Goal: Task Accomplishment & Management: Manage account settings

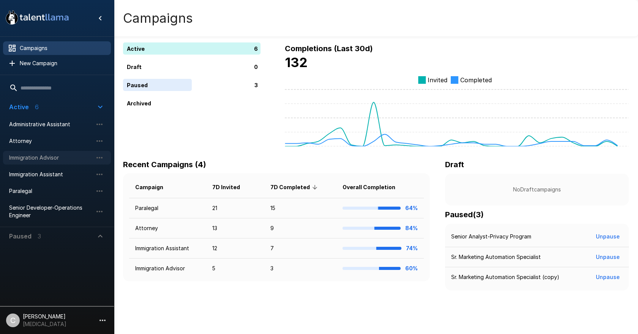
click at [58, 156] on span "Immigration Advisor" at bounding box center [51, 158] width 84 height 8
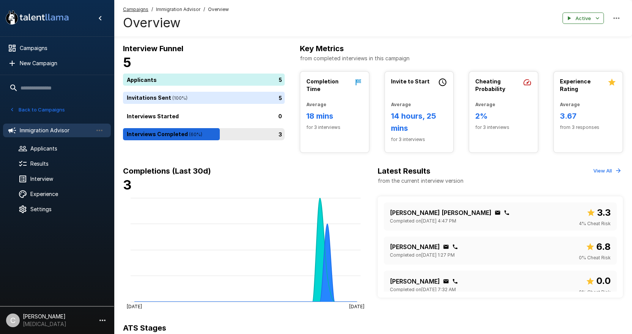
click at [221, 131] on div "3" at bounding box center [205, 134] width 165 height 12
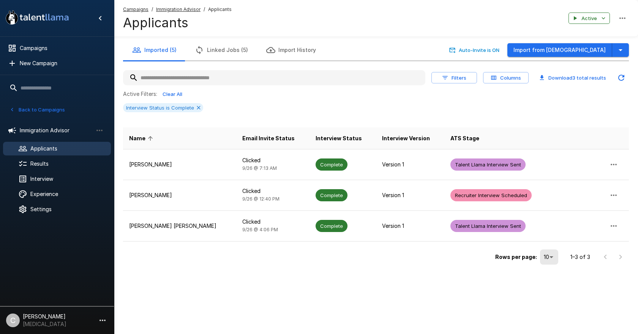
click at [108, 322] on button "button" at bounding box center [102, 320] width 13 height 13
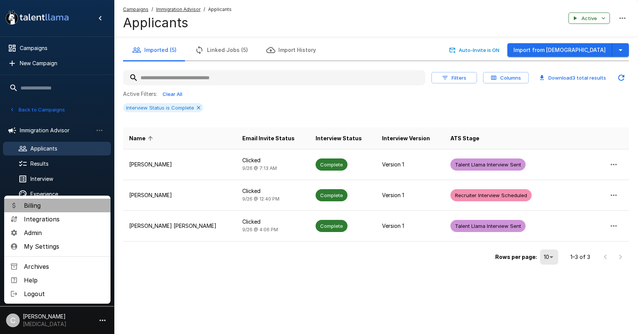
click at [63, 209] on span "Billing" at bounding box center [64, 205] width 80 height 9
